Goal: Task Accomplishment & Management: Use online tool/utility

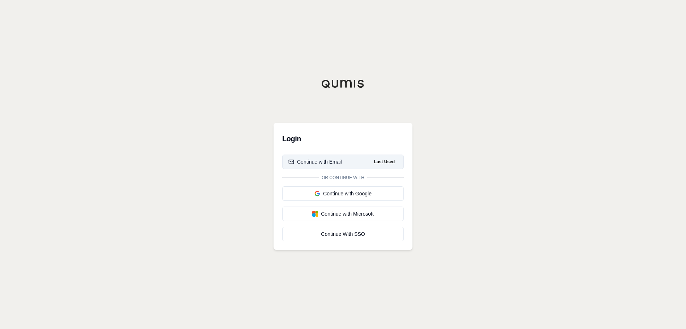
click at [323, 163] on div "Continue with Email" at bounding box center [315, 161] width 54 height 7
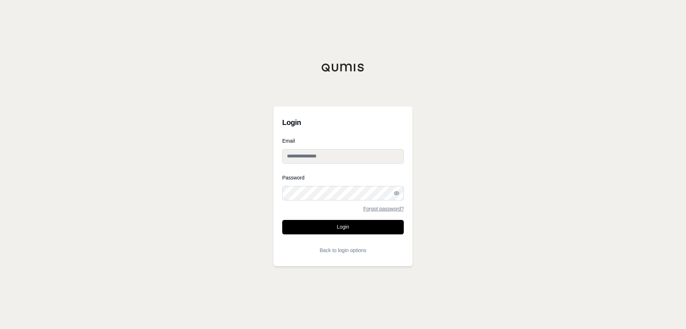
click at [332, 158] on input "Email" at bounding box center [343, 156] width 122 height 14
type input "**********"
click at [282, 220] on button "Login" at bounding box center [343, 227] width 122 height 14
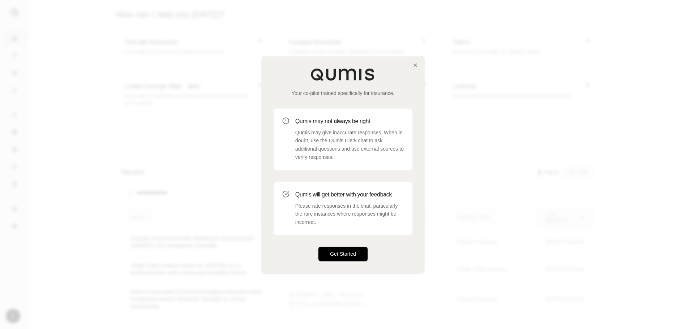
click at [344, 256] on button "Get Started" at bounding box center [342, 254] width 49 height 14
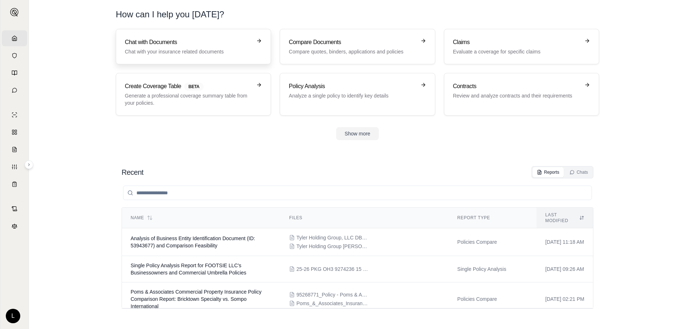
click at [198, 44] on h3 "Chat with Documents" at bounding box center [188, 42] width 127 height 9
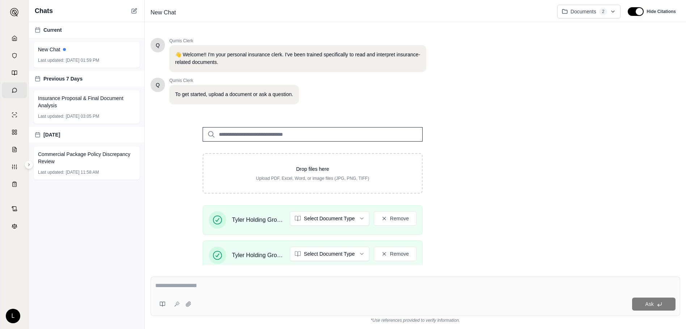
click at [292, 132] on input "search" at bounding box center [313, 134] width 220 height 14
click at [244, 128] on input "search" at bounding box center [313, 134] width 220 height 14
click at [227, 282] on textarea at bounding box center [415, 286] width 520 height 9
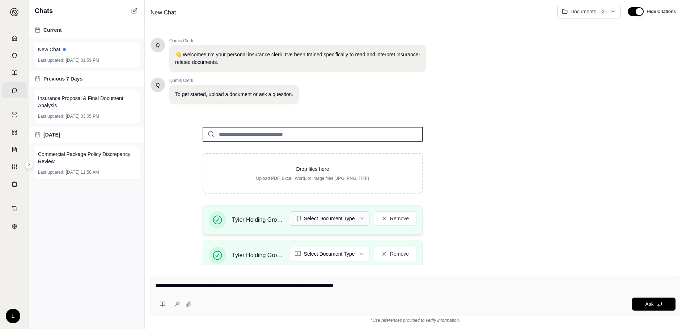
type textarea "**********"
click at [340, 218] on html "Home Vault Prompts Chats Single Policy Comparisons Claims Custom Report Coverag…" at bounding box center [343, 164] width 686 height 329
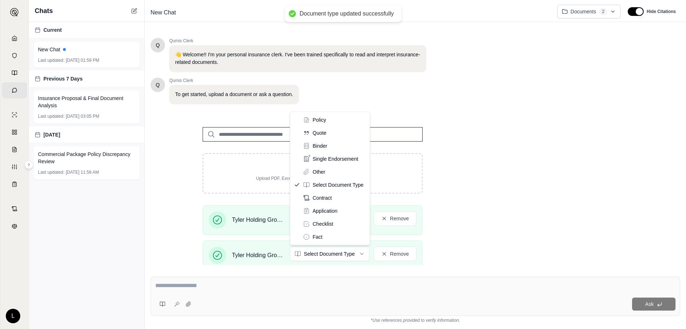
click at [343, 256] on html "Document type updated successfully Home Vault Prompts Chats Single Policy Compa…" at bounding box center [343, 164] width 686 height 329
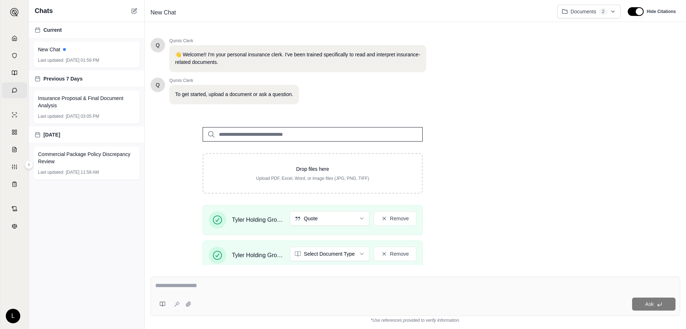
drag, startPoint x: 568, startPoint y: 249, endPoint x: 559, endPoint y: 246, distance: 9.5
click at [569, 249] on div "Q Qumis Clerk 👋 Welcome!! I'm your personal insurance clerk. I've been trained …" at bounding box center [414, 148] width 529 height 233
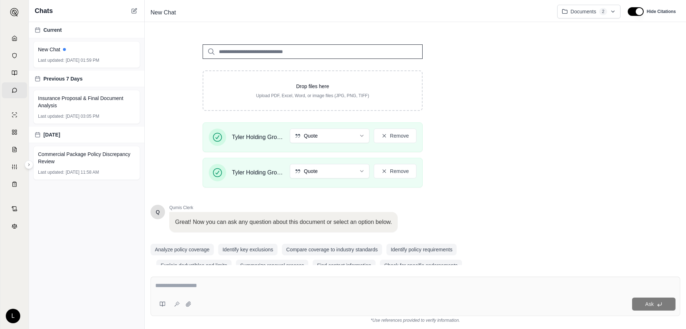
scroll to position [98, 0]
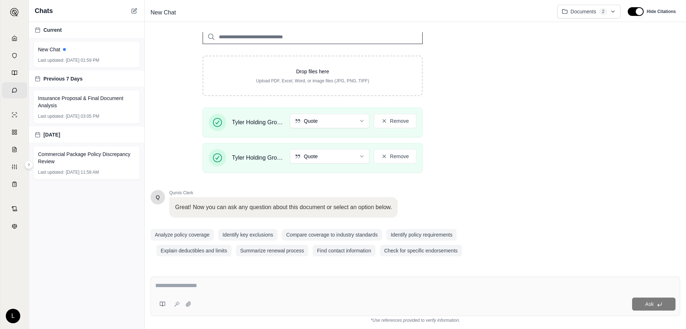
click at [214, 287] on textarea at bounding box center [415, 286] width 520 height 9
type textarea "**********"
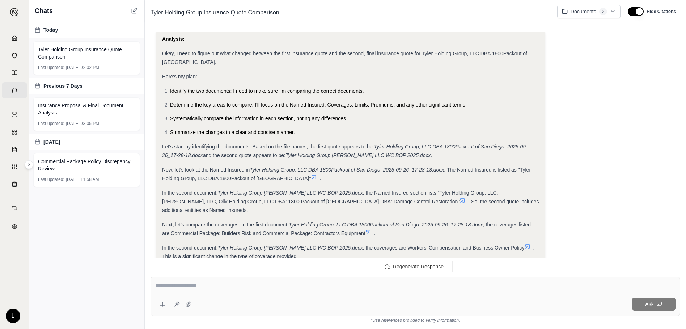
scroll to position [81, 0]
